Goal: Check status

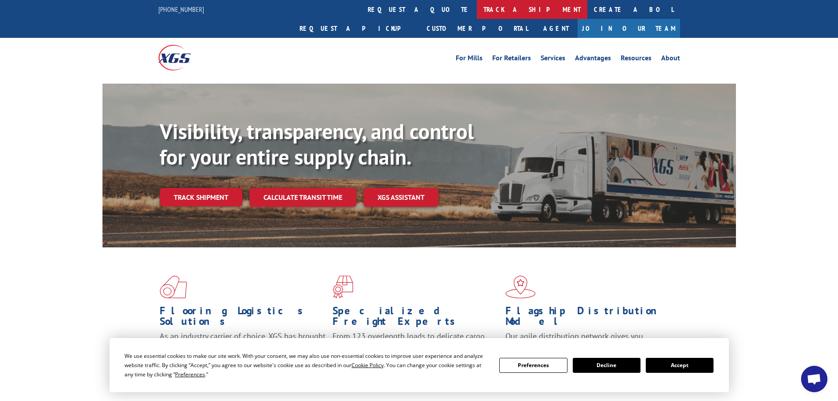
click at [477, 11] on link "track a shipment" at bounding box center [532, 9] width 110 height 19
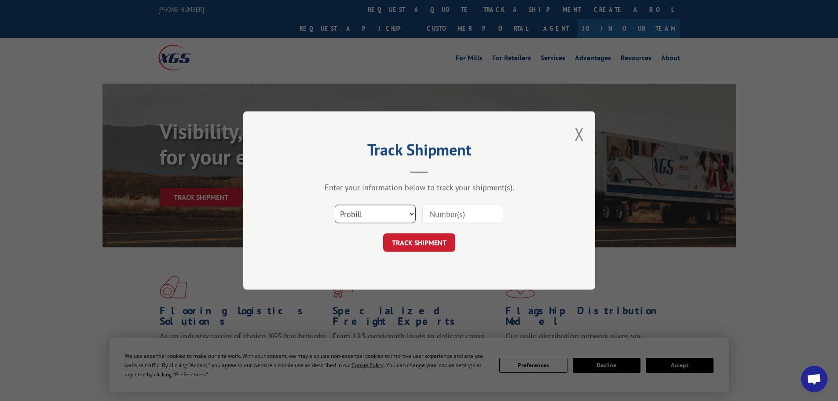
click at [410, 215] on select "Select category... Probill BOL PO" at bounding box center [375, 214] width 81 height 18
select select "bol"
click at [335, 205] on select "Select category... Probill BOL PO" at bounding box center [375, 214] width 81 height 18
click at [448, 212] on input at bounding box center [462, 214] width 81 height 18
paste input "6025954"
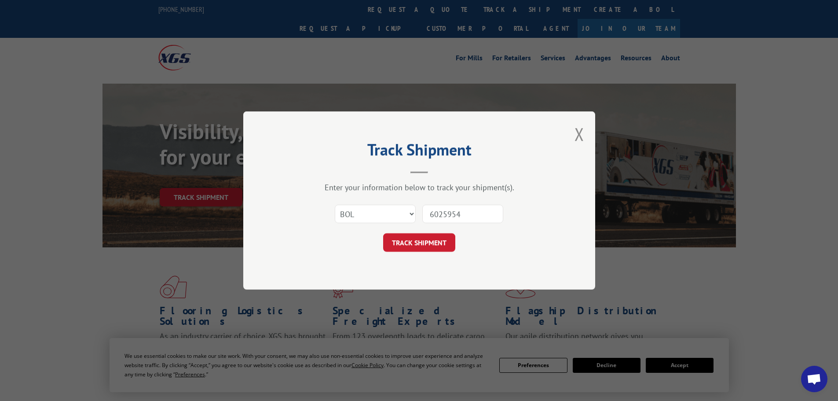
drag, startPoint x: 448, startPoint y: 213, endPoint x: 367, endPoint y: 207, distance: 80.3
click at [369, 209] on div "Select category... Probill BOL PO 6025954" at bounding box center [419, 213] width 264 height 29
type input "6025954"
click at [417, 247] on button "TRACK SHIPMENT" at bounding box center [419, 242] width 72 height 18
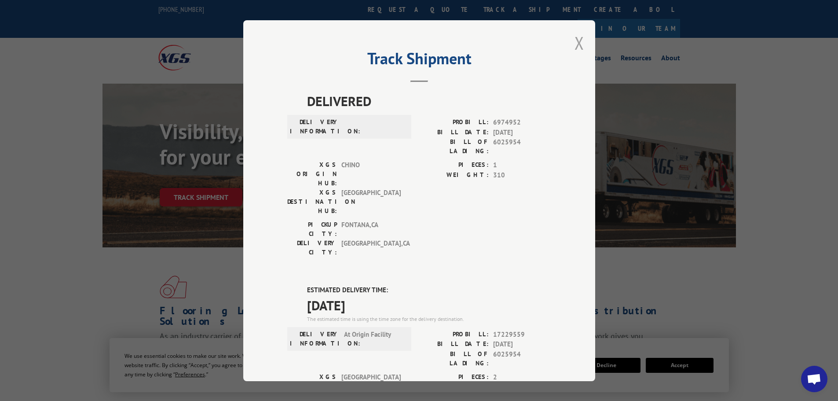
click at [577, 40] on button "Close modal" at bounding box center [580, 42] width 10 height 23
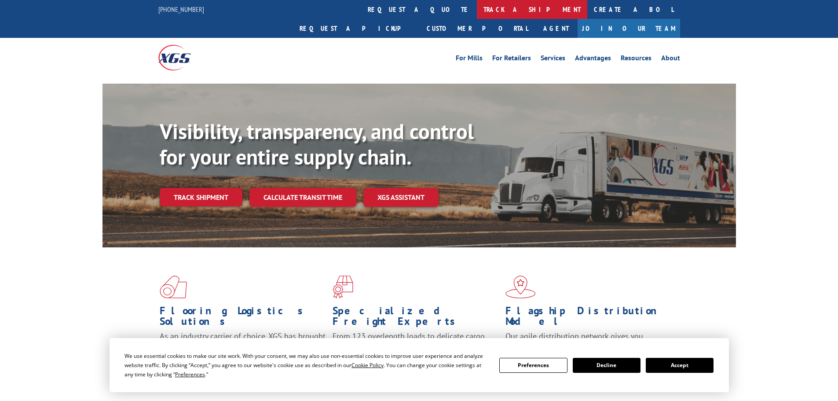
click at [477, 6] on link "track a shipment" at bounding box center [532, 9] width 110 height 19
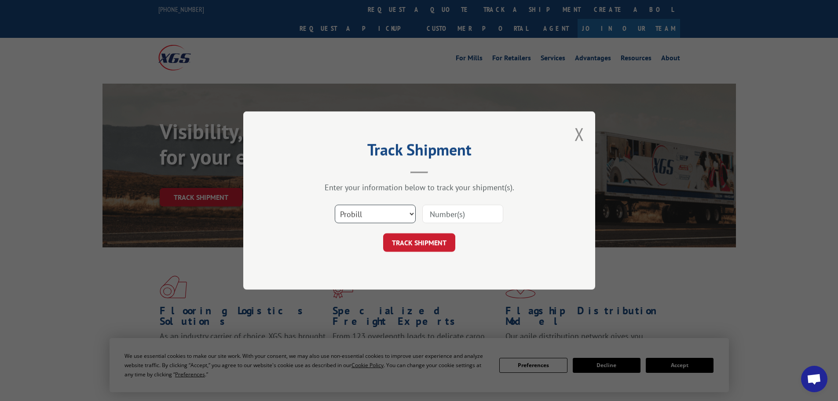
click at [411, 216] on select "Select category... Probill BOL PO" at bounding box center [375, 214] width 81 height 18
select select "bol"
click at [335, 205] on select "Select category... Probill BOL PO" at bounding box center [375, 214] width 81 height 18
click at [432, 210] on input at bounding box center [462, 214] width 81 height 18
paste input "cg5m0406 - [PERSON_NAME]"
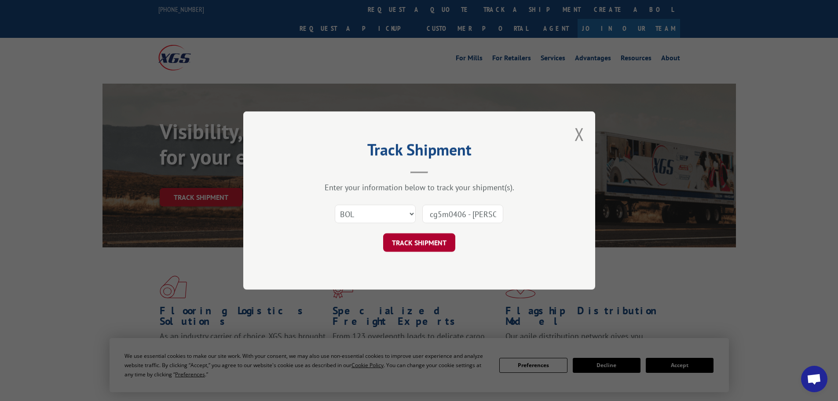
type input "cg5m0406 - [PERSON_NAME]"
click at [409, 246] on button "TRACK SHIPMENT" at bounding box center [419, 242] width 72 height 18
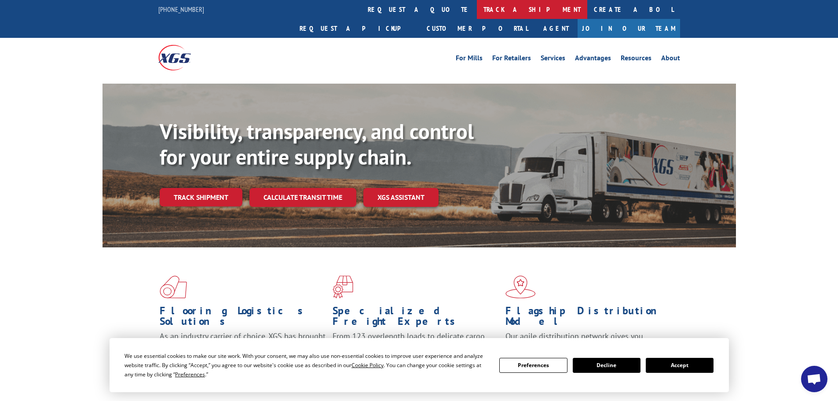
click at [477, 13] on link "track a shipment" at bounding box center [532, 9] width 110 height 19
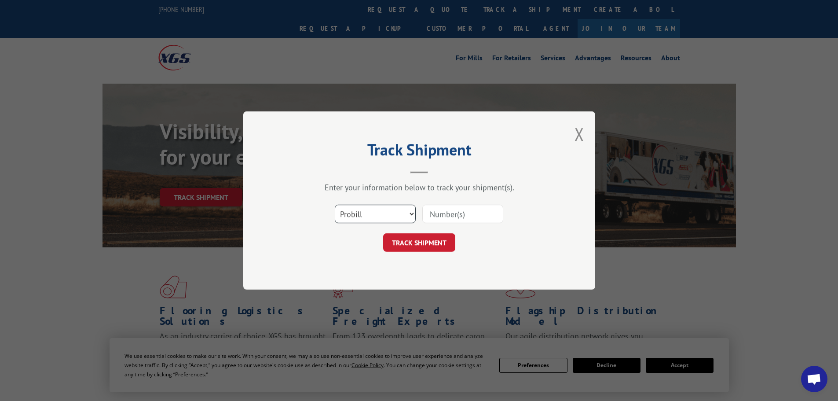
click at [413, 215] on select "Select category... Probill BOL PO" at bounding box center [375, 214] width 81 height 18
select select "bol"
click at [335, 205] on select "Select category... Probill BOL PO" at bounding box center [375, 214] width 81 height 18
click at [444, 211] on input at bounding box center [462, 214] width 81 height 18
paste input "6025954"
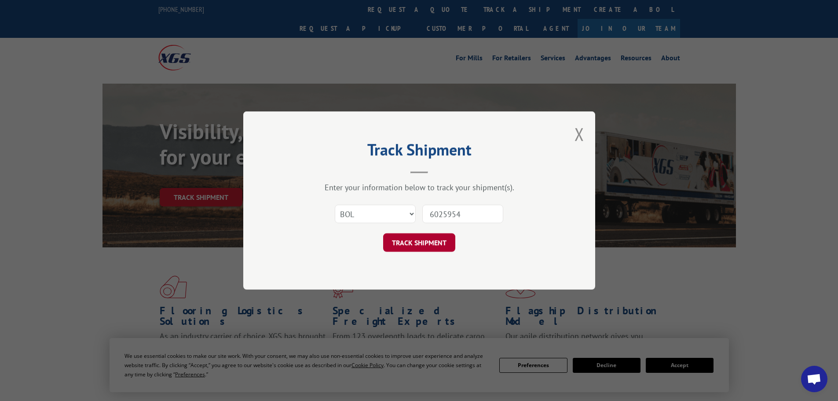
type input "6025954"
click at [419, 247] on button "TRACK SHIPMENT" at bounding box center [419, 242] width 72 height 18
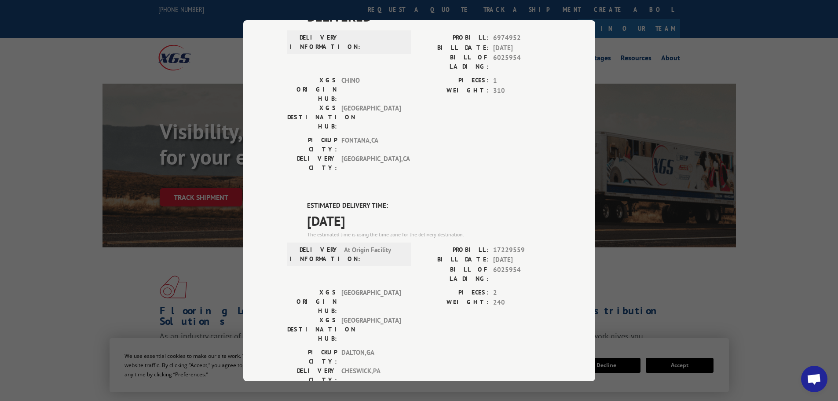
scroll to position [88, 0]
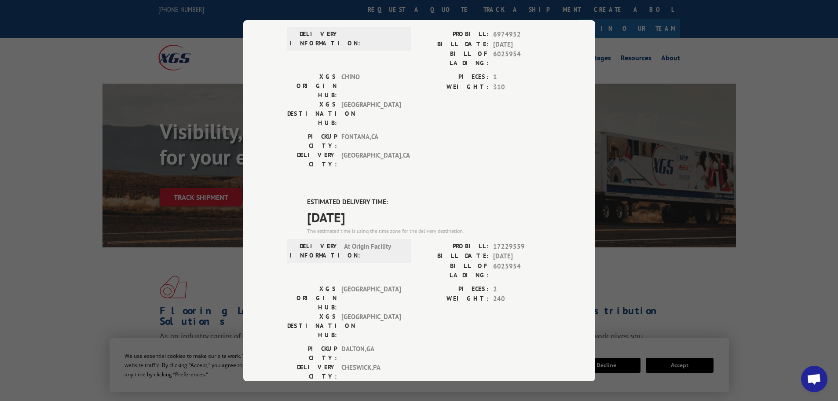
click at [405, 241] on div "DELIVERY INFORMATION: At Origin Facility" at bounding box center [349, 262] width 124 height 43
click at [411, 142] on div "DELIVERED DELIVERY INFORMATION: PROBILL: 6974952 BILL DATE: 08/17/2016 BILL OF …" at bounding box center [419, 270] width 264 height 534
click at [454, 197] on label "ESTIMATED DELIVERY TIME:" at bounding box center [429, 202] width 244 height 10
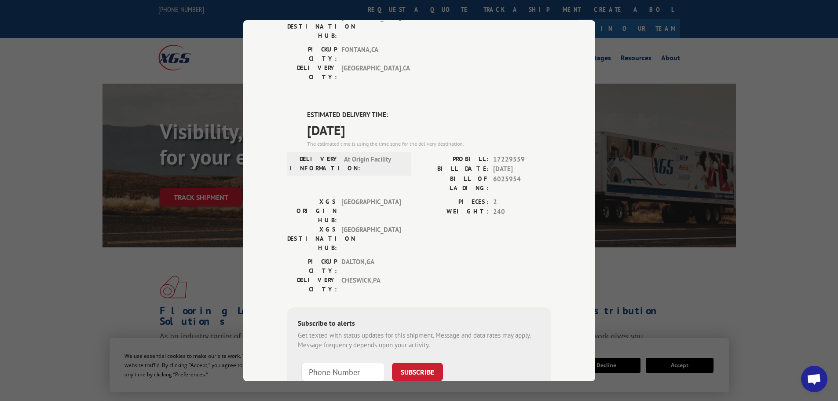
scroll to position [176, 0]
click at [486, 256] on div "PICKUP CITY: DALTON , GA DELIVERY CITY: CHESWICK , PA" at bounding box center [419, 276] width 264 height 41
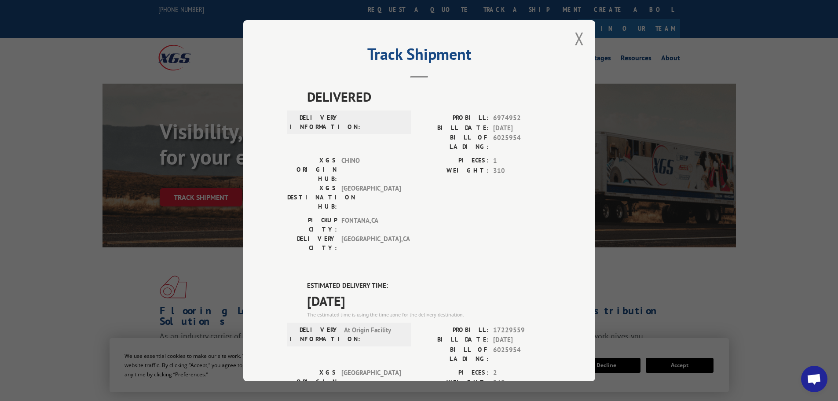
scroll to position [0, 0]
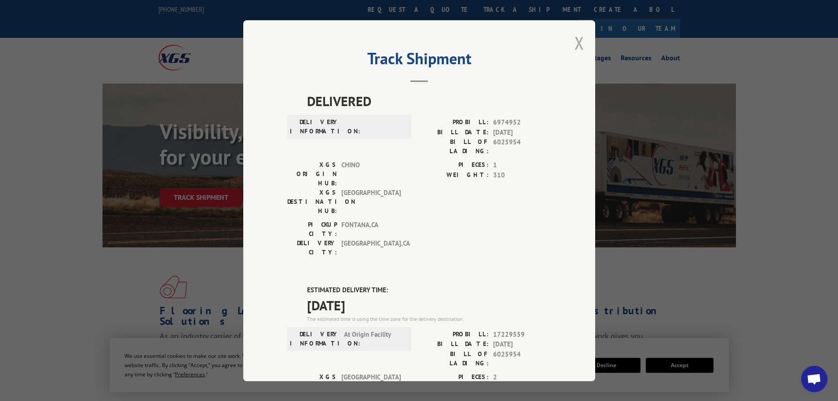
click at [576, 44] on button "Close modal" at bounding box center [580, 42] width 10 height 23
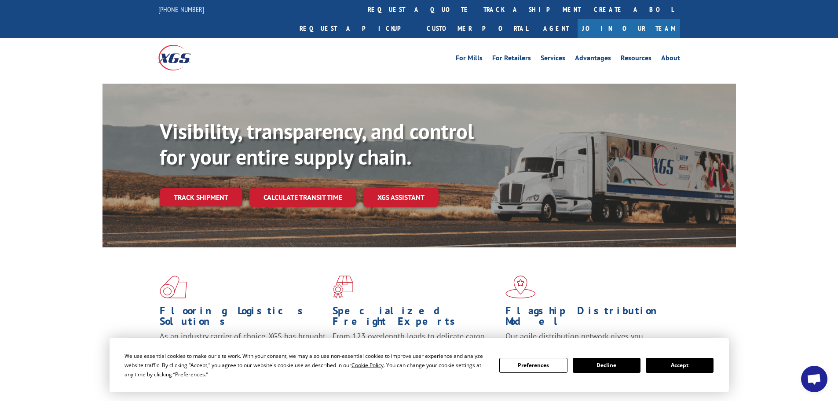
click at [18, 247] on div "Flooring Logistics Solutions As an industry carrier of choice, XGS has brought …" at bounding box center [419, 335] width 838 height 177
